Goal: Transaction & Acquisition: Purchase product/service

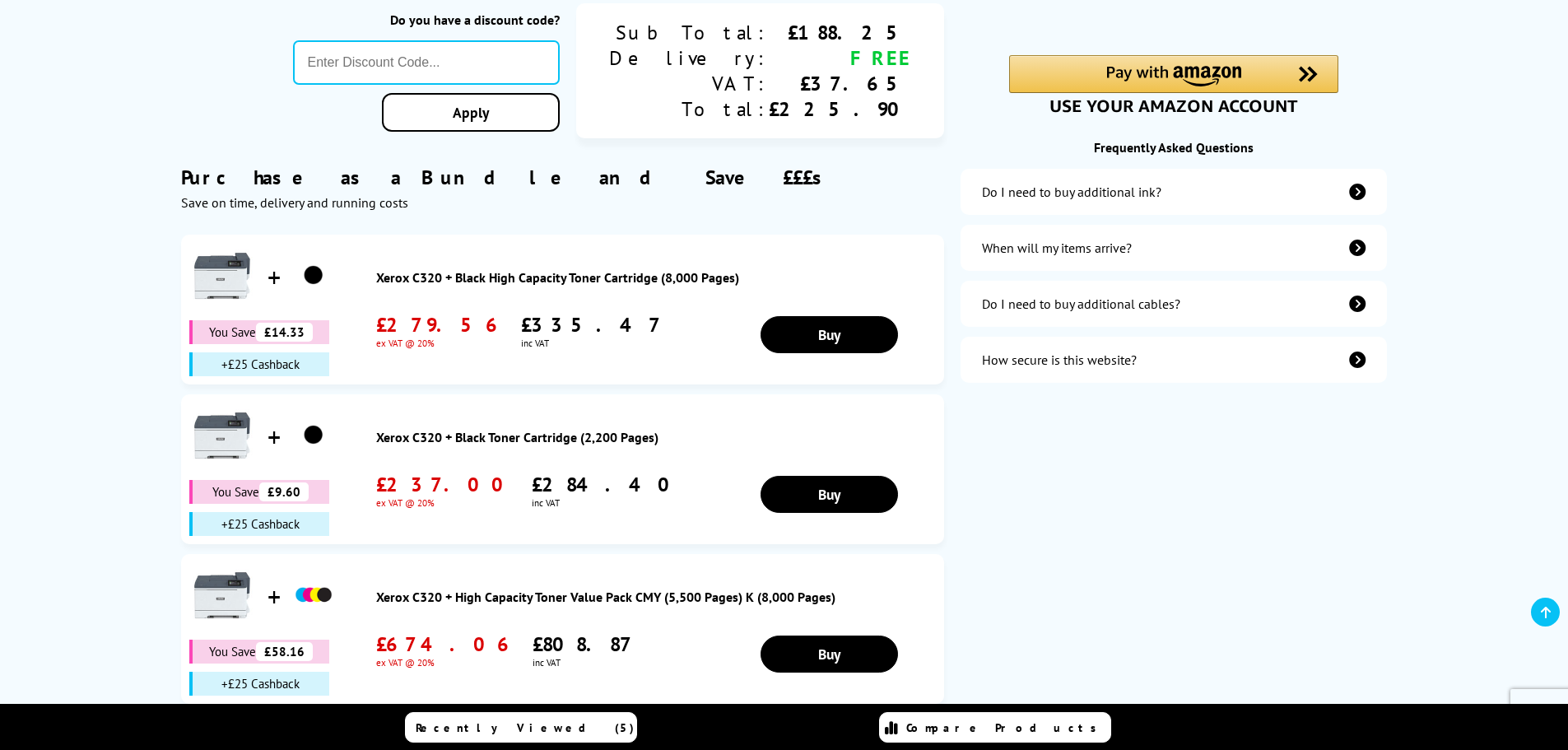
scroll to position [493, 0]
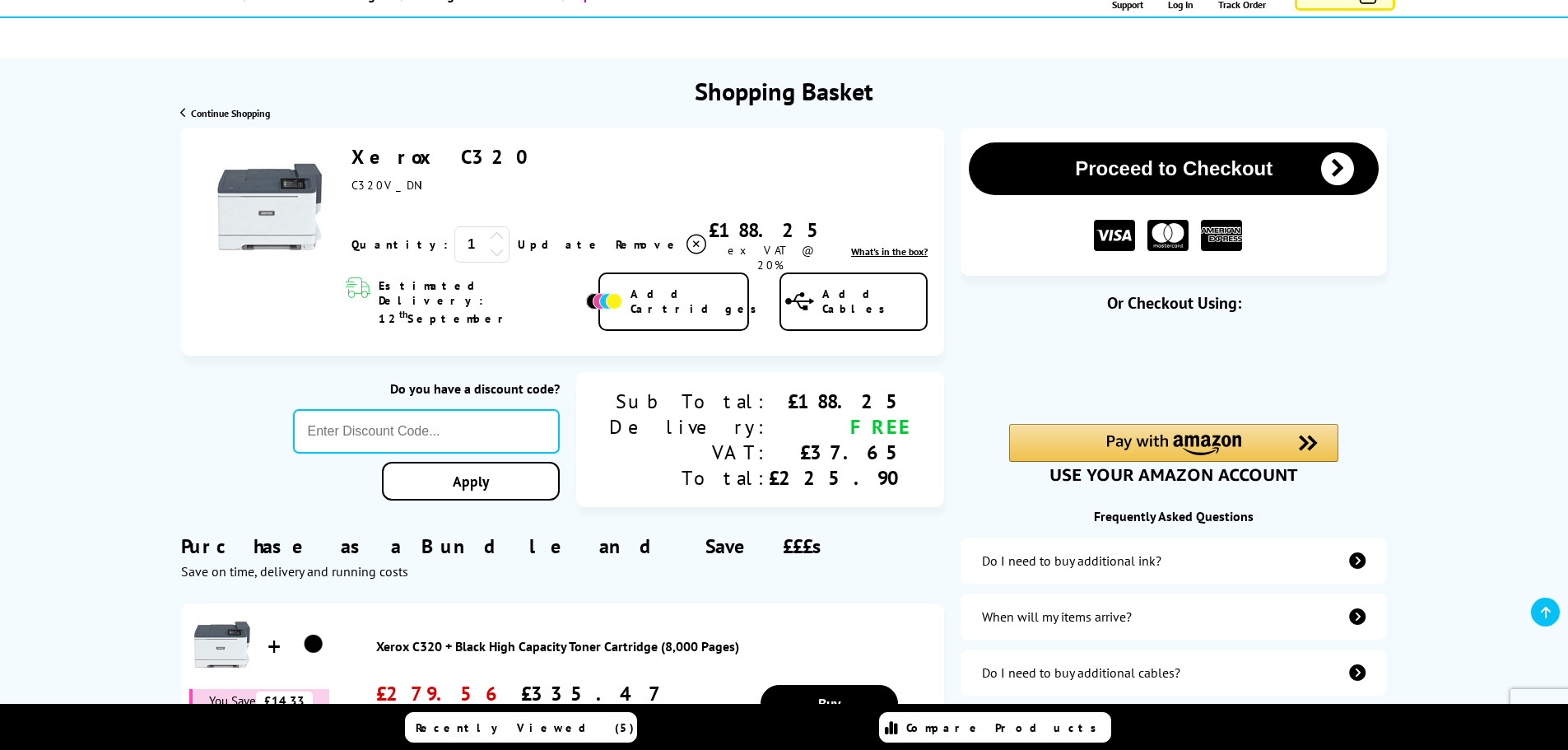
scroll to position [0, 0]
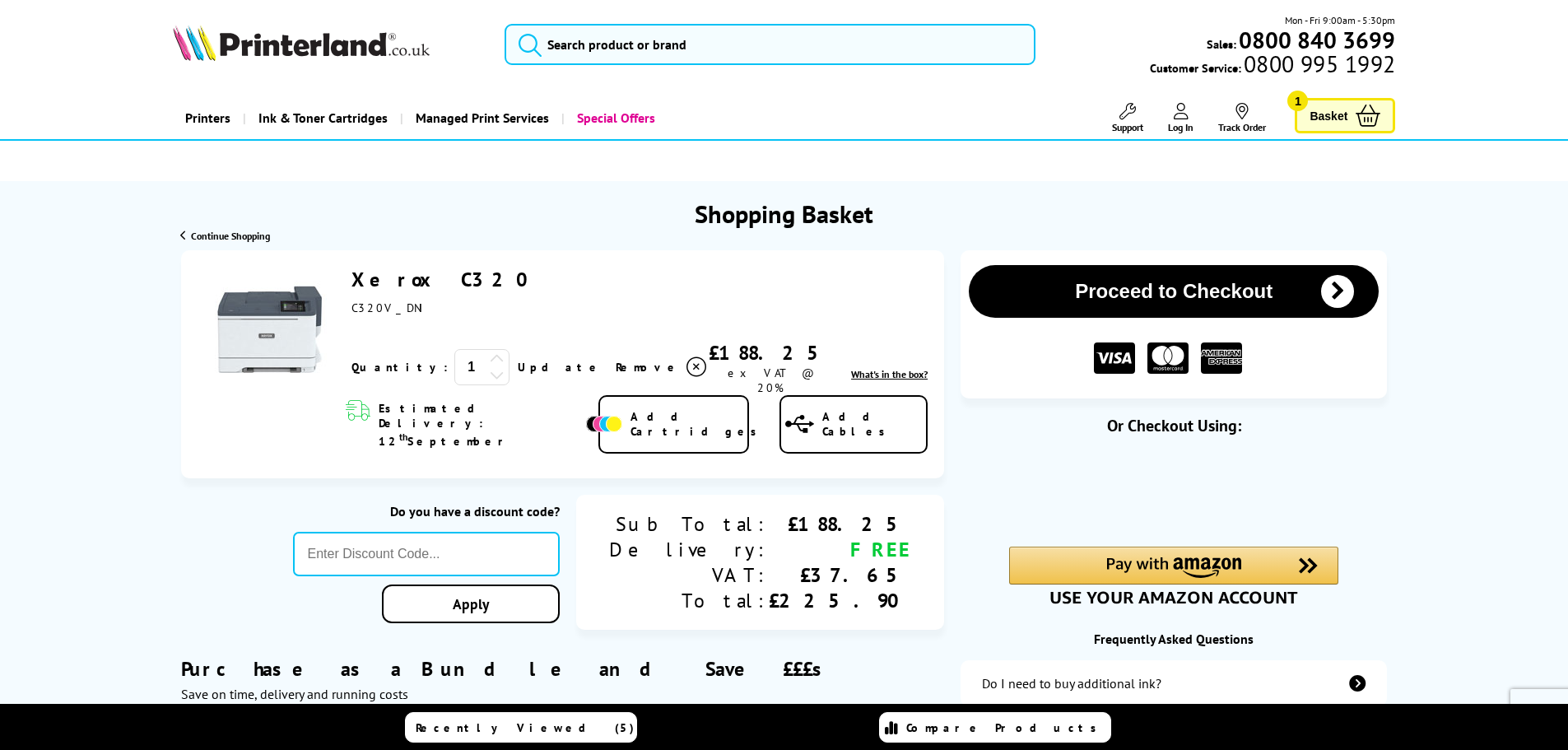
click at [395, 278] on link "Xerox C320" at bounding box center [445, 279] width 188 height 26
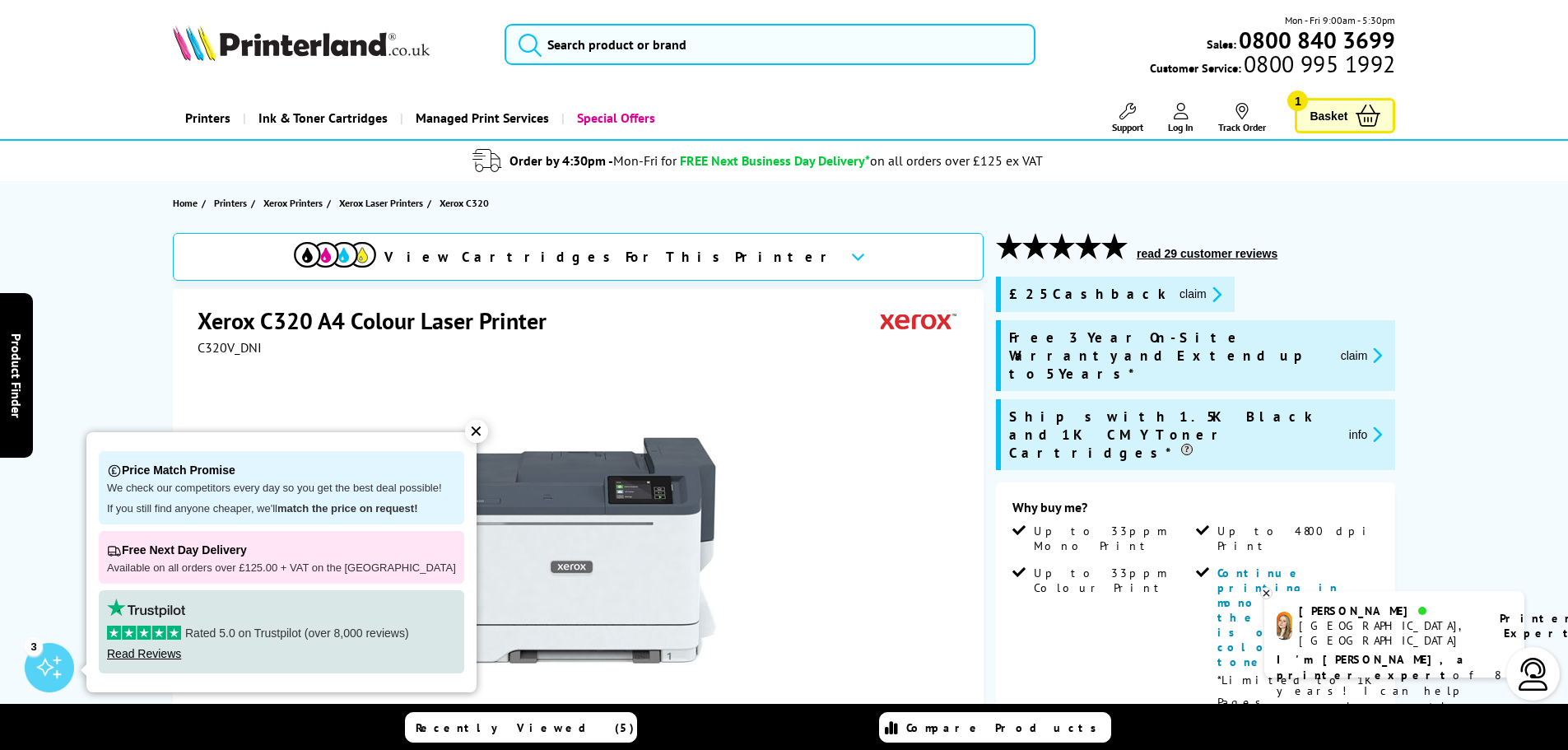
drag, startPoint x: 457, startPoint y: 429, endPoint x: 79, endPoint y: 553, distance: 397.8
click at [465, 429] on div "✕" at bounding box center [476, 431] width 23 height 23
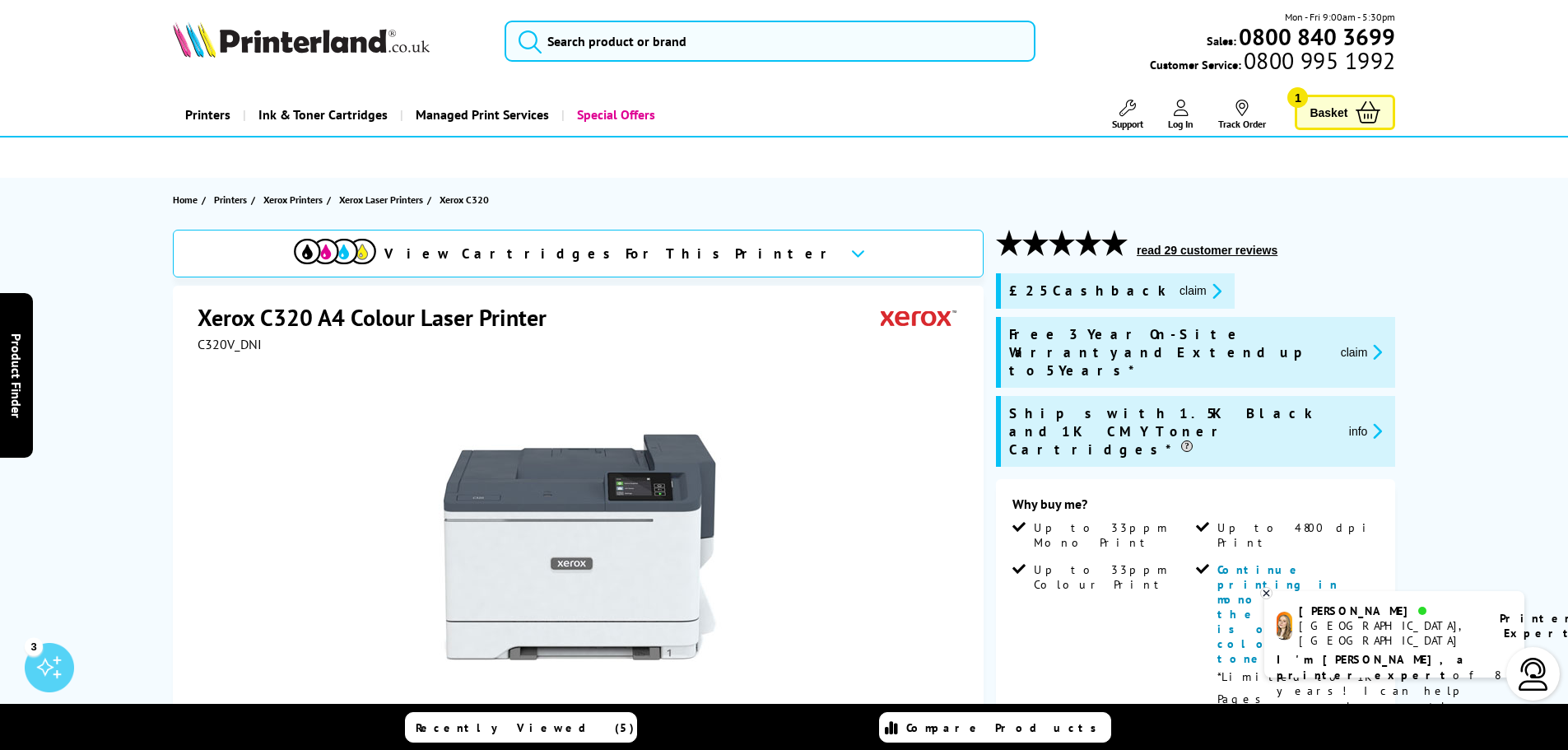
scroll to position [1, 0]
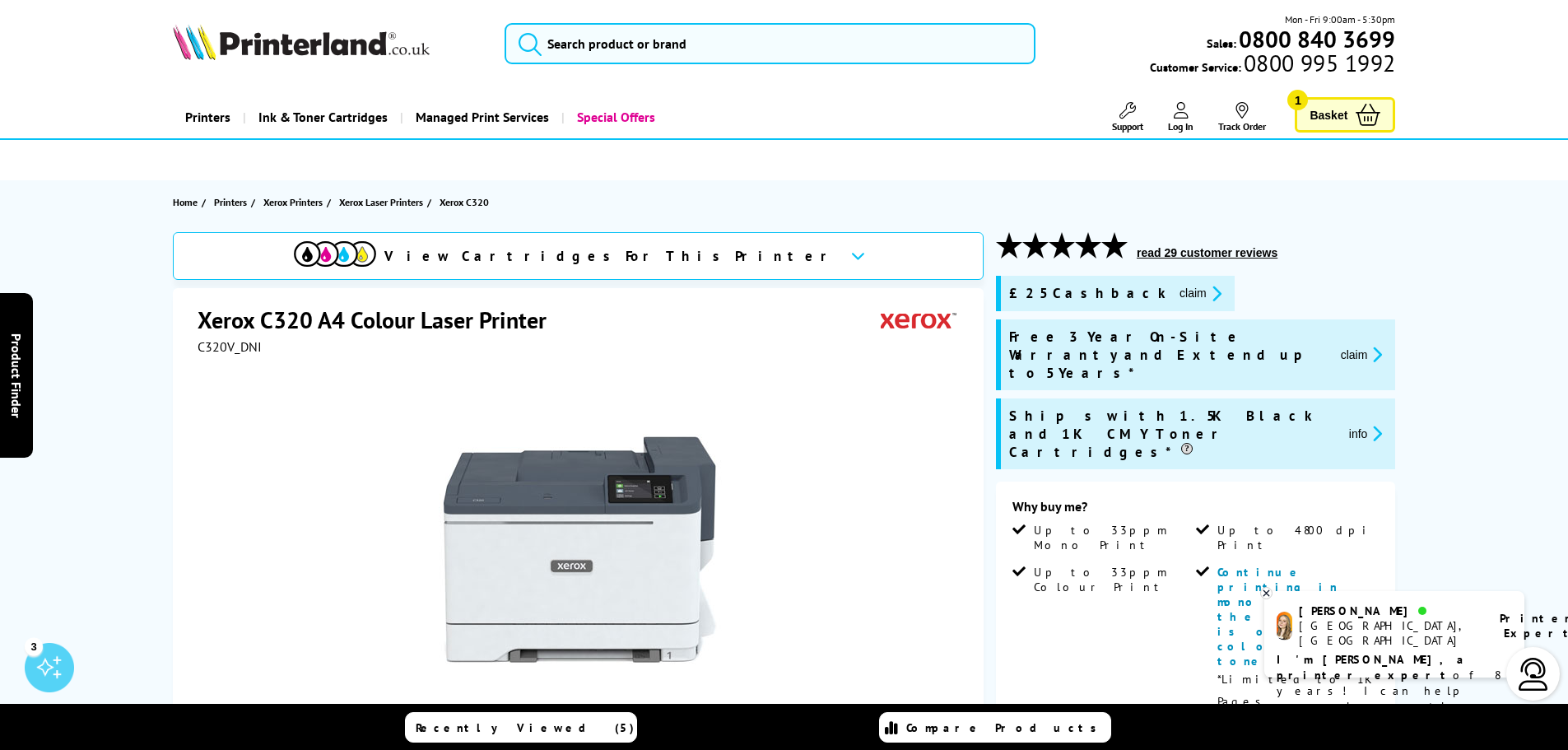
click at [1343, 124] on span "Basket" at bounding box center [1328, 114] width 38 height 22
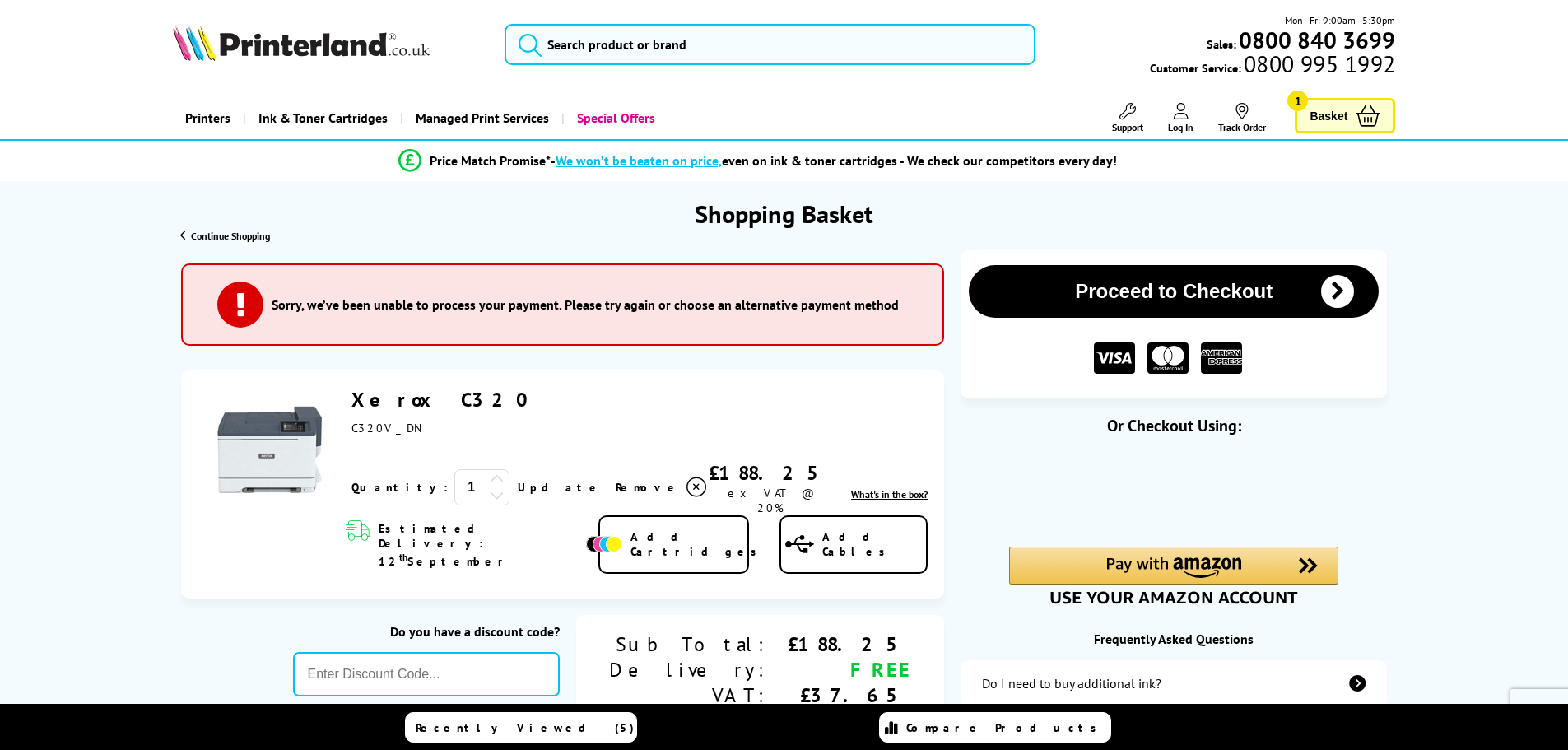
click at [413, 401] on link "Xerox C320" at bounding box center [445, 399] width 188 height 26
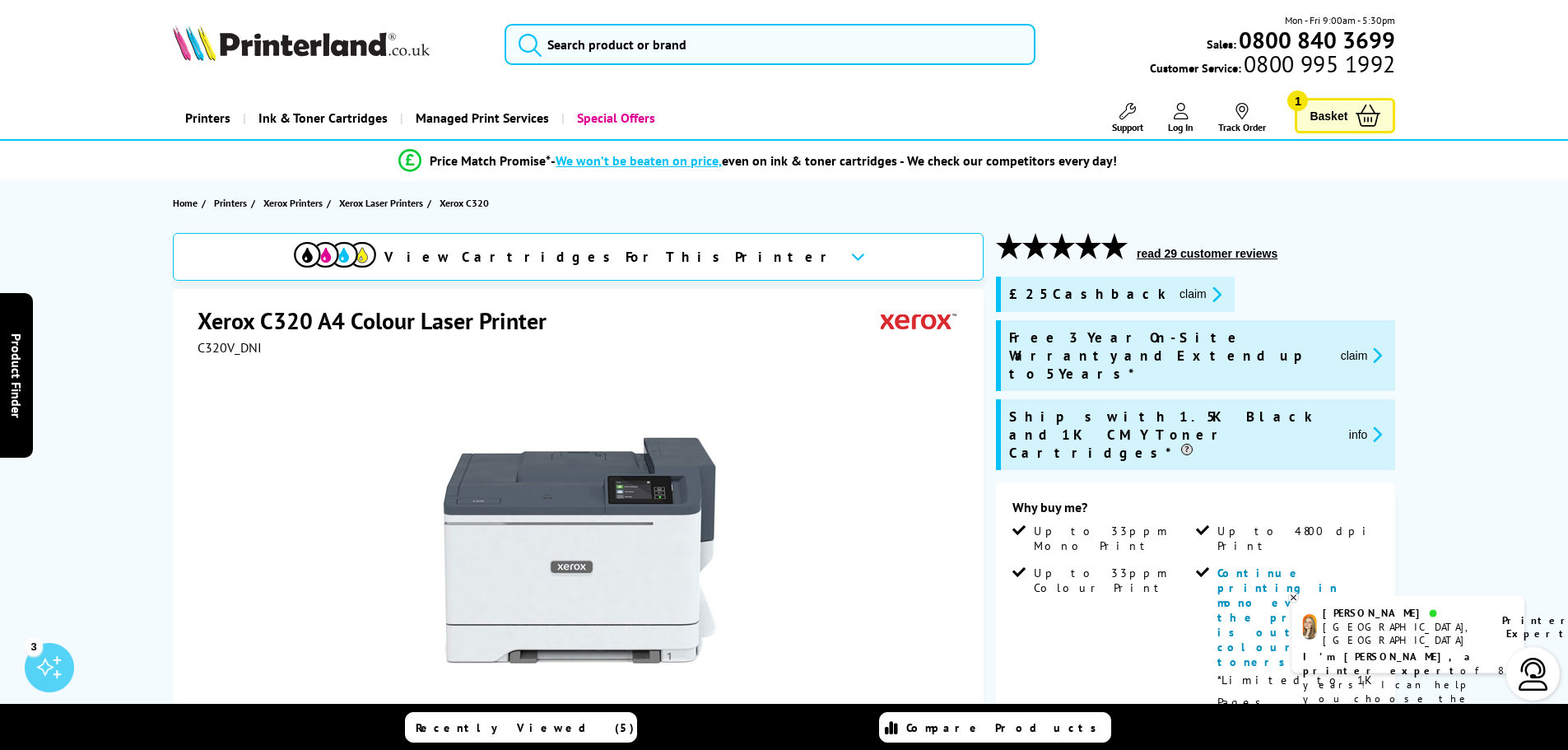
click at [1361, 425] on button "info" at bounding box center [1366, 434] width 43 height 19
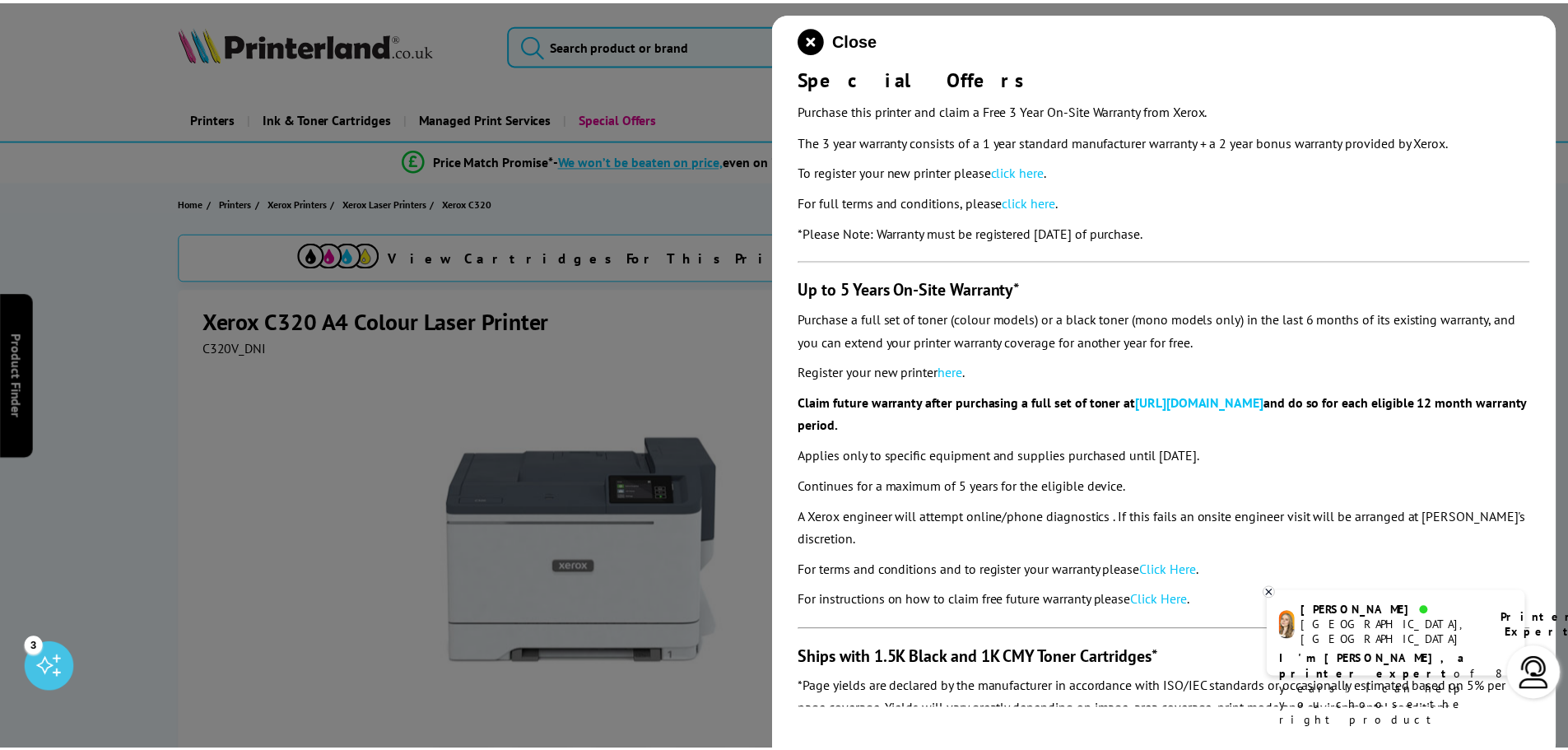
scroll to position [191, 0]
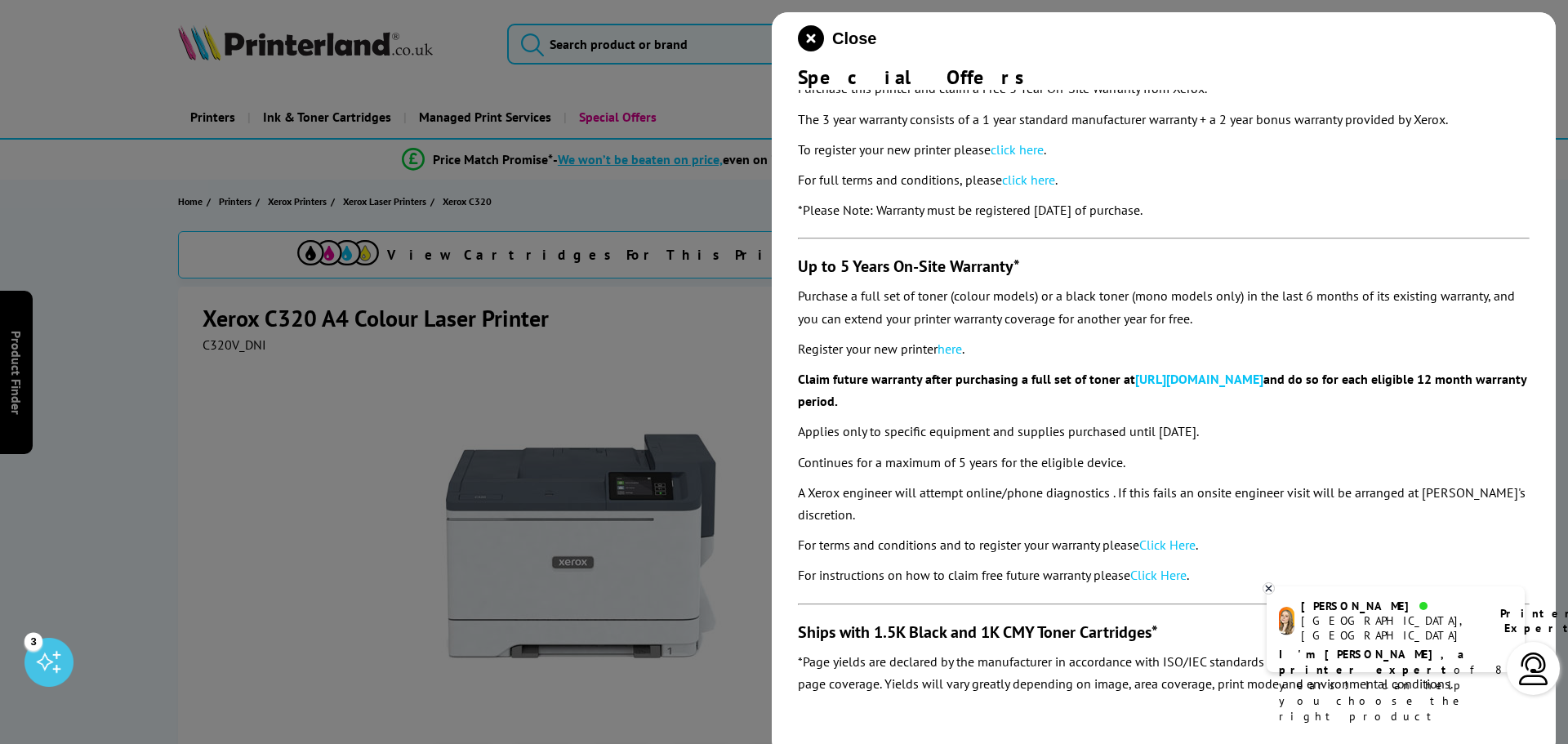
click at [1266, 587] on icon at bounding box center [1268, 588] width 11 height 12
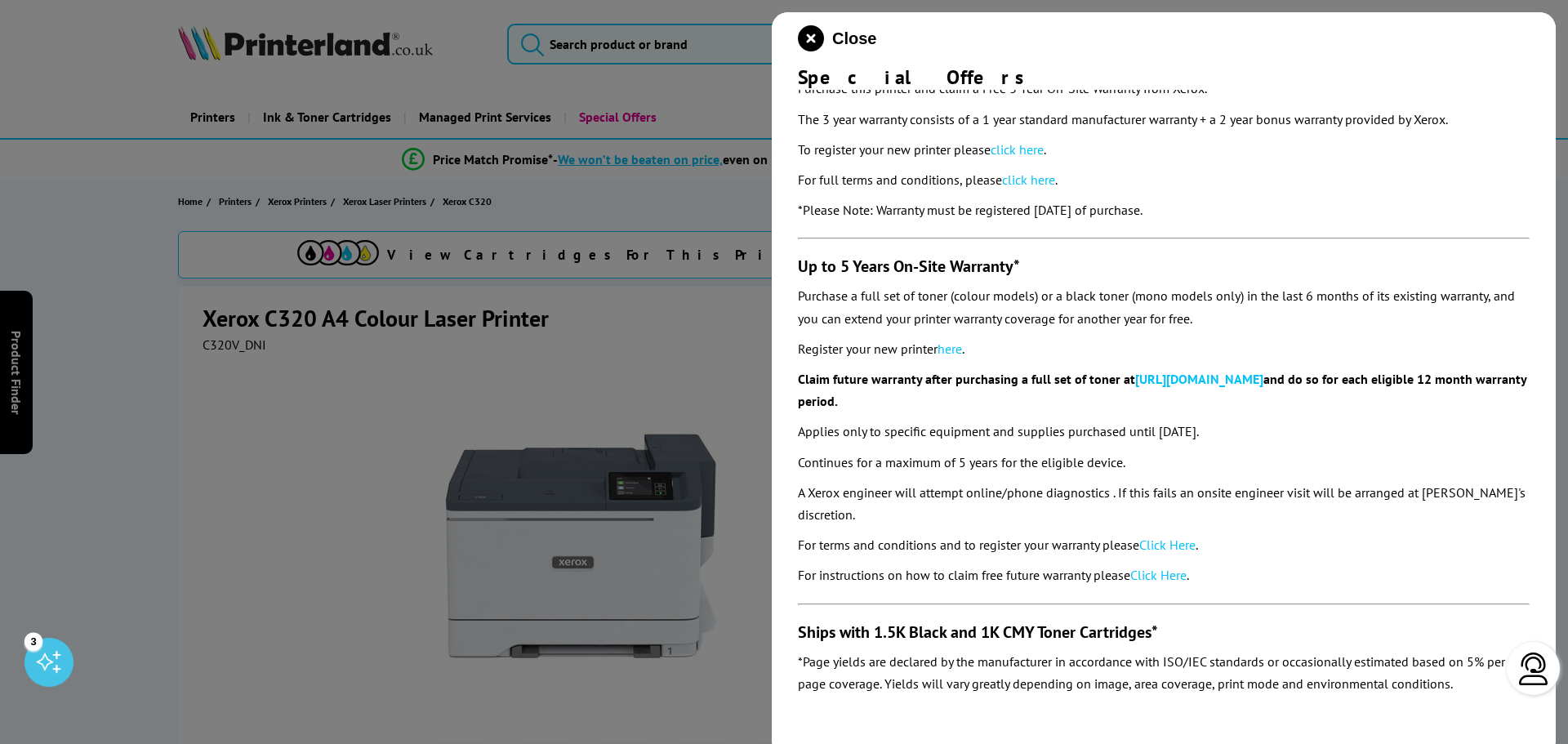
click at [641, 367] on div at bounding box center [784, 372] width 1568 height 744
click at [625, 367] on div at bounding box center [784, 372] width 1568 height 744
drag, startPoint x: 1447, startPoint y: 44, endPoint x: 905, endPoint y: 18, distance: 542.6
click at [1428, 45] on div "Close" at bounding box center [1163, 39] width 732 height 26
click at [802, 49] on icon "close modal" at bounding box center [811, 39] width 26 height 26
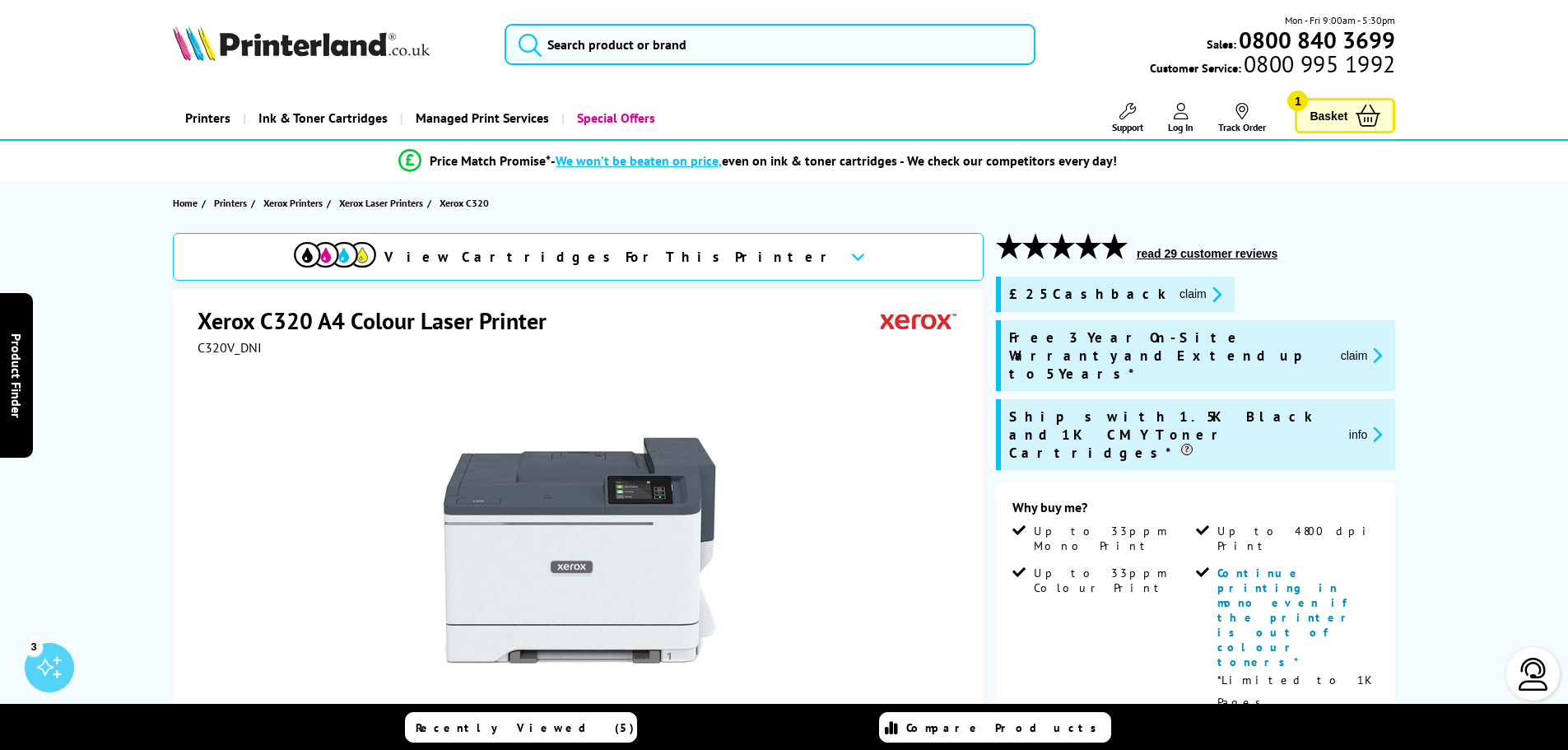
click at [1341, 117] on span "Basket" at bounding box center [1328, 115] width 38 height 22
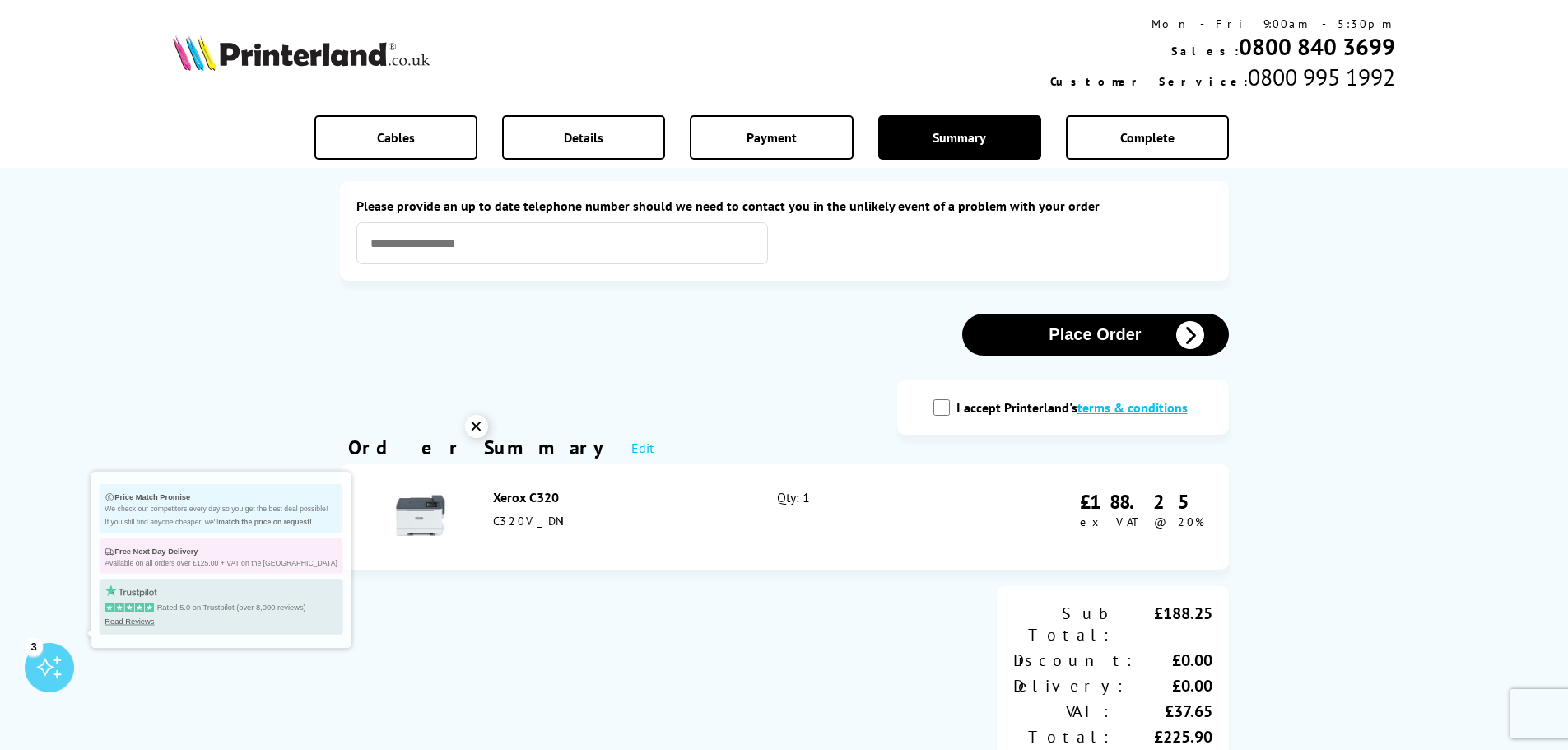
click at [465, 432] on div "✕" at bounding box center [476, 427] width 23 height 23
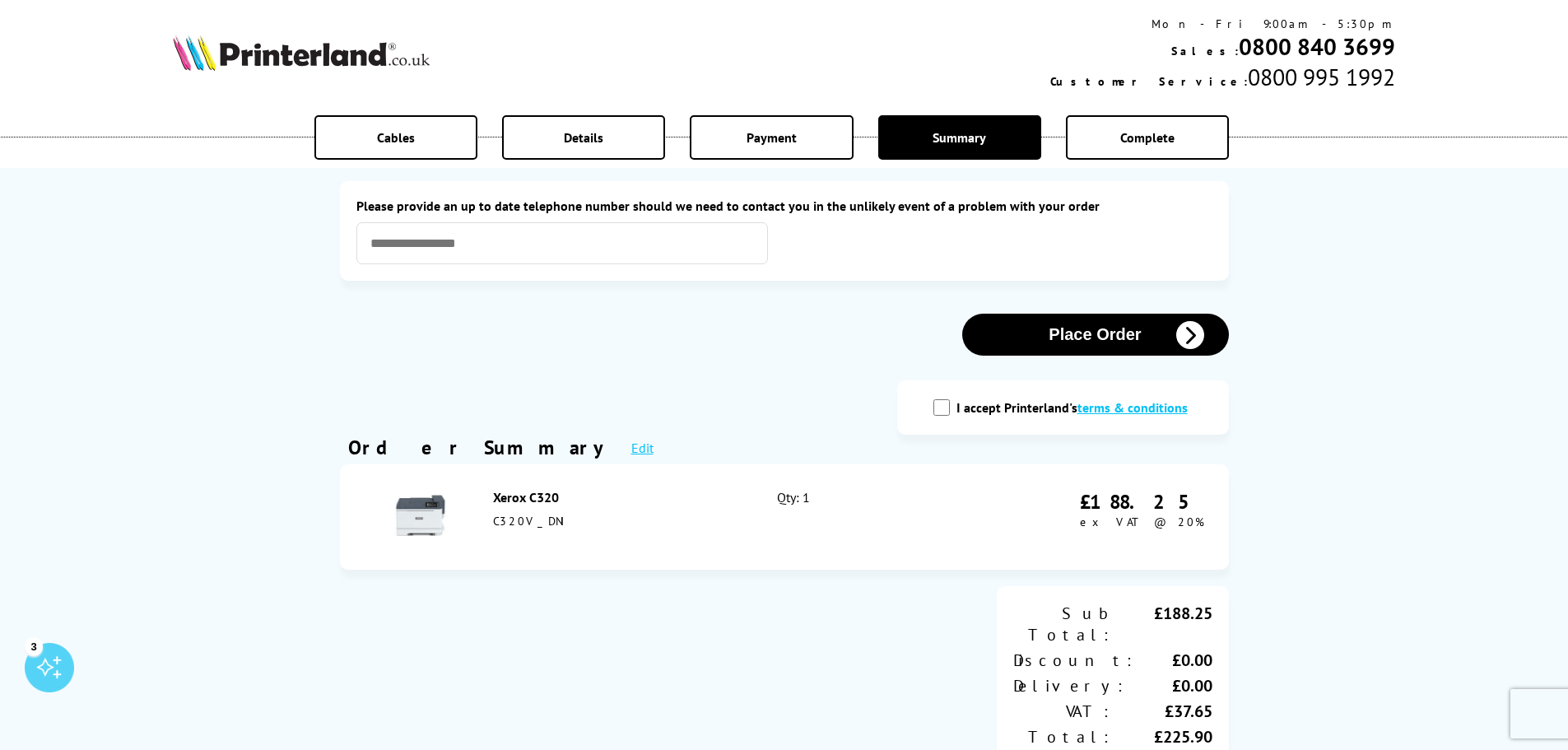
click at [941, 409] on input "I accept Printerland's terms & conditions" at bounding box center [942, 407] width 17 height 17
checkbox input "true"
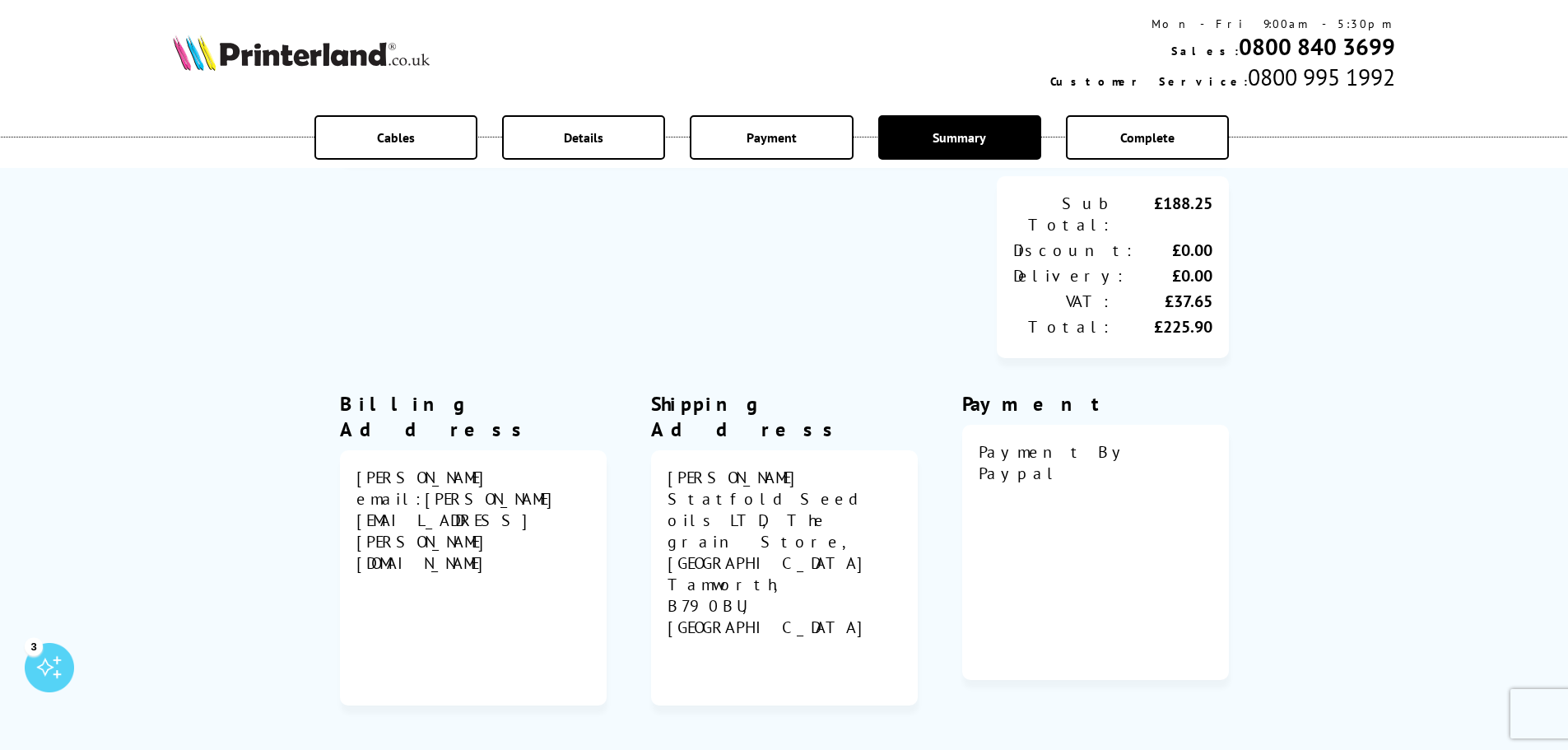
scroll to position [411, 0]
click at [728, 466] on div "Ryan Ellard" at bounding box center [784, 476] width 234 height 21
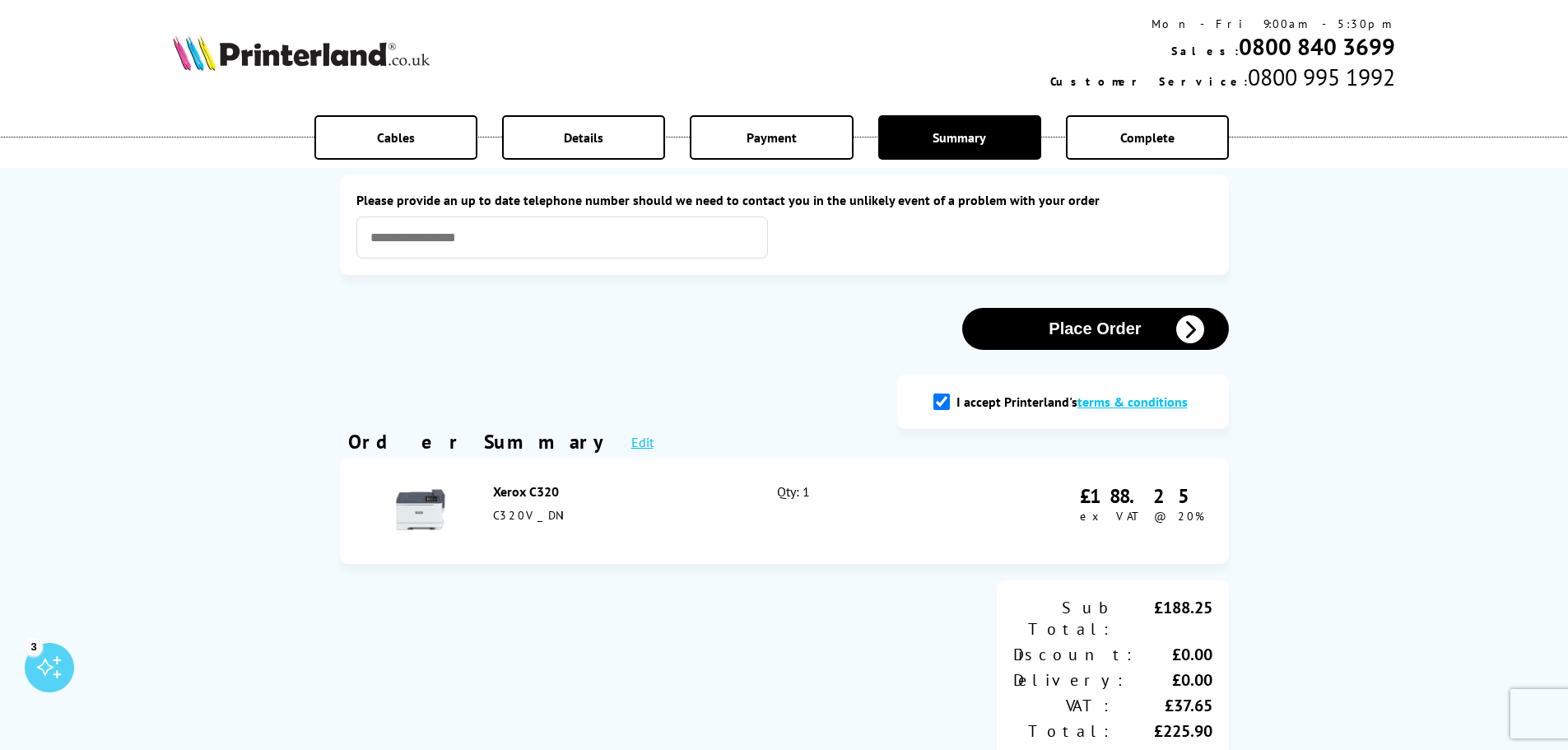
scroll to position [0, 0]
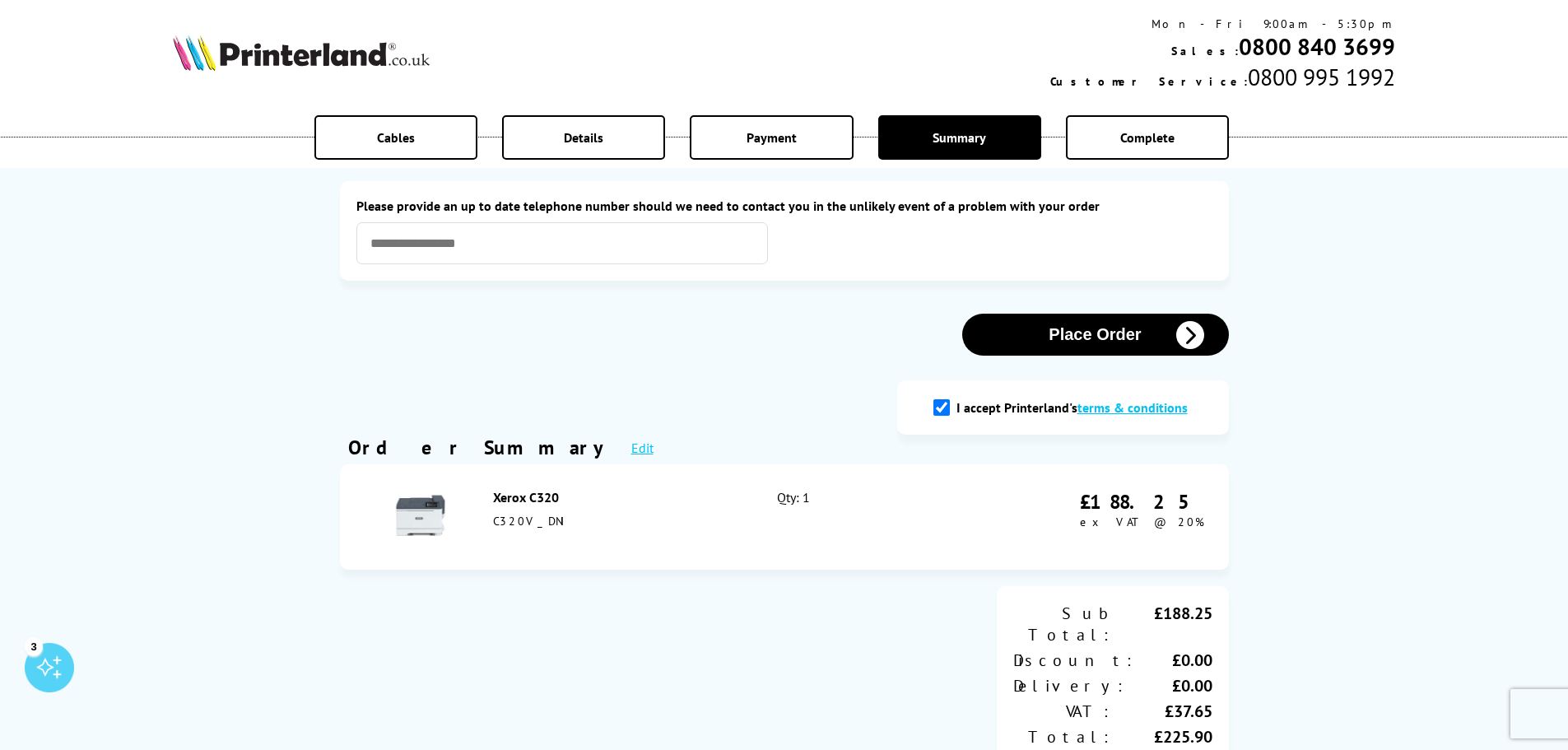
click at [583, 141] on span "Details" at bounding box center [583, 137] width 40 height 17
click at [595, 138] on span "Details" at bounding box center [583, 137] width 40 height 17
click at [525, 235] on input "text" at bounding box center [562, 244] width 412 height 42
type input "**********"
click at [676, 340] on div "Place Order" at bounding box center [784, 335] width 889 height 42
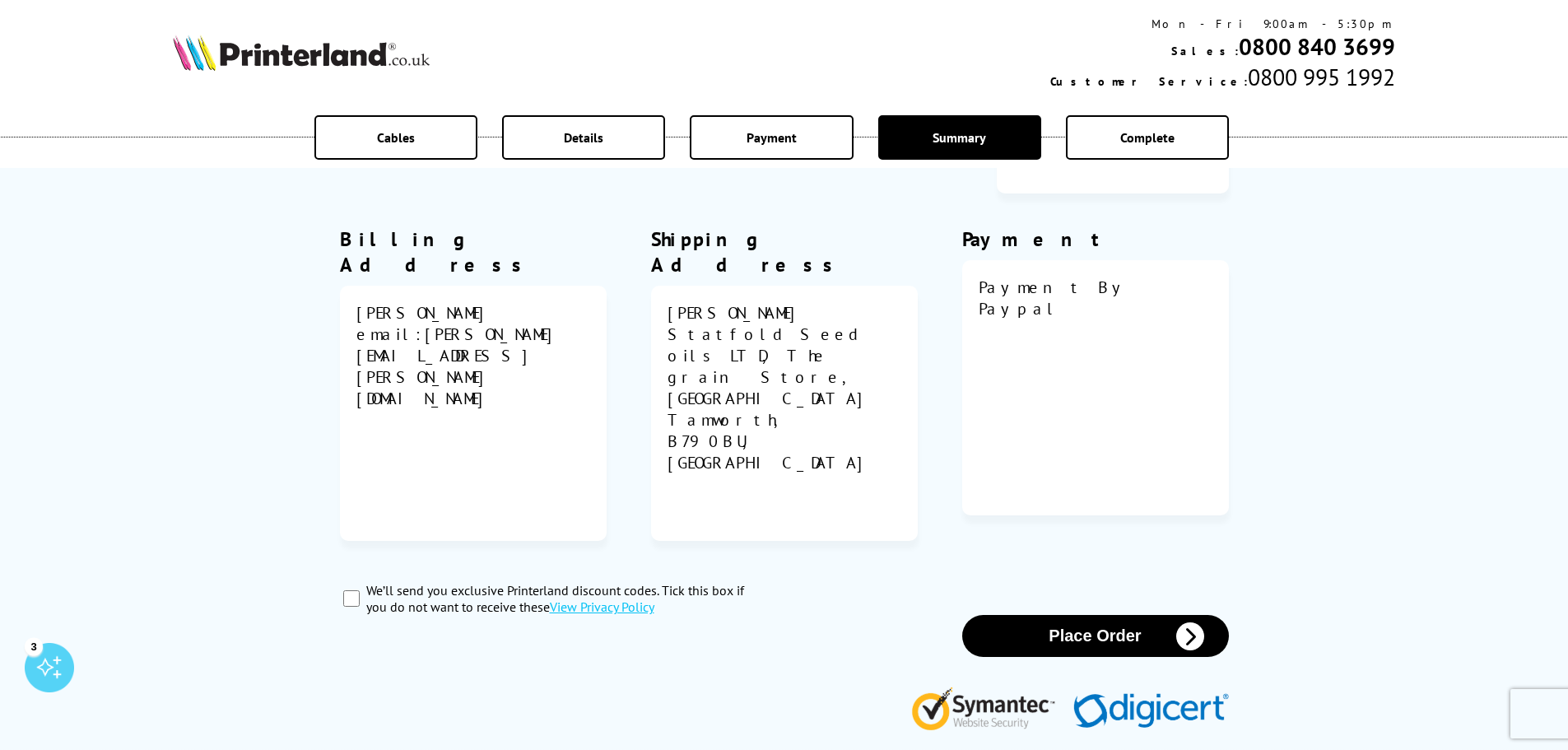
scroll to position [575, 0]
click at [785, 403] on div "Ryan Ellard Statfold Seed oils LTD, The grain Store, Statfold Barn Farm Tamwort…" at bounding box center [784, 413] width 234 height 223
click at [1131, 615] on button "Place Order" at bounding box center [1095, 636] width 267 height 42
